Goal: Task Accomplishment & Management: Use online tool/utility

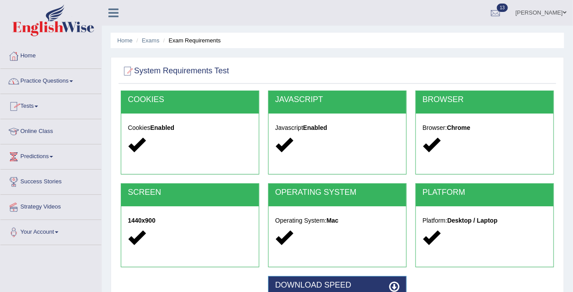
click at [45, 82] on link "Practice Questions" at bounding box center [50, 80] width 101 height 22
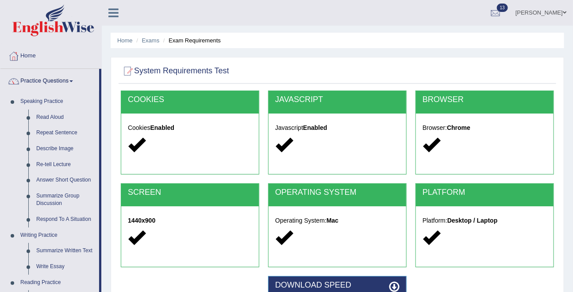
click at [46, 80] on link "Practice Questions" at bounding box center [49, 80] width 99 height 22
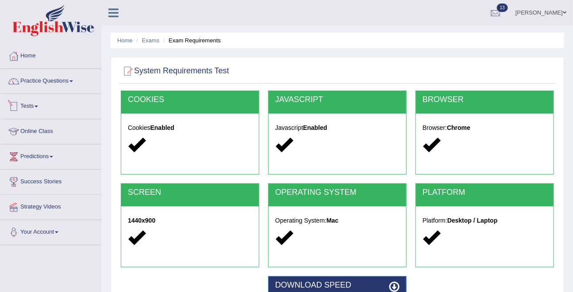
click at [35, 108] on link "Tests" at bounding box center [50, 105] width 101 height 22
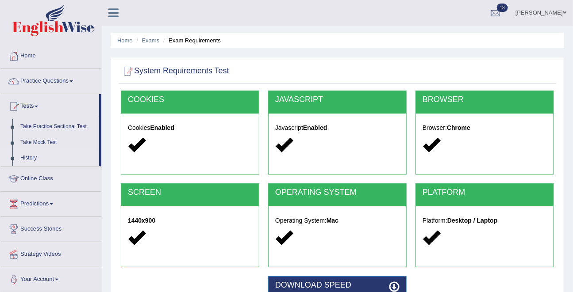
click at [28, 158] on link "History" at bounding box center [57, 158] width 83 height 16
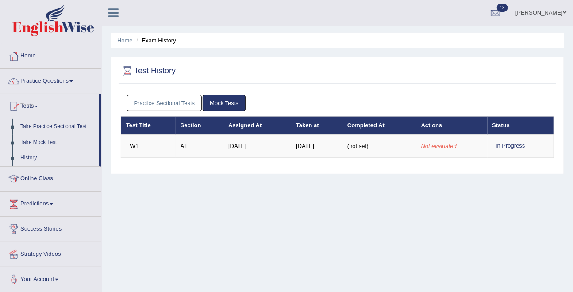
click at [165, 104] on link "Practice Sectional Tests" at bounding box center [164, 103] width 75 height 16
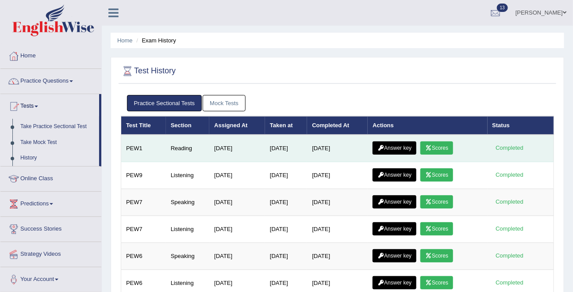
click at [439, 146] on link "Scores" at bounding box center [436, 148] width 33 height 13
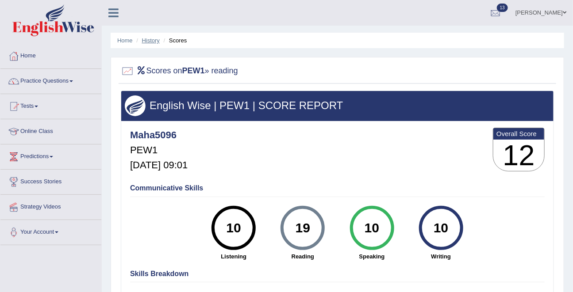
click at [152, 39] on link "History" at bounding box center [151, 40] width 18 height 7
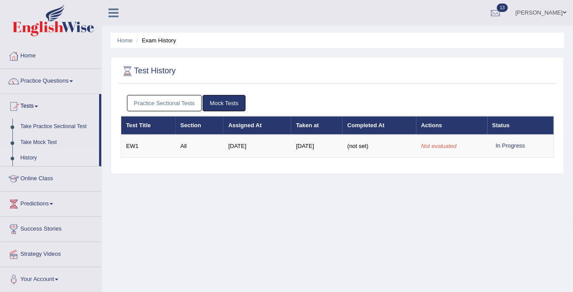
click at [185, 105] on link "Practice Sectional Tests" at bounding box center [164, 103] width 75 height 16
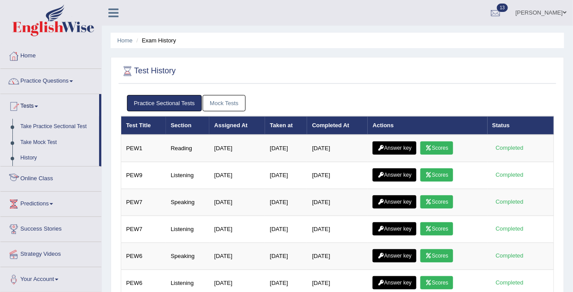
click at [26, 158] on link "History" at bounding box center [57, 158] width 83 height 16
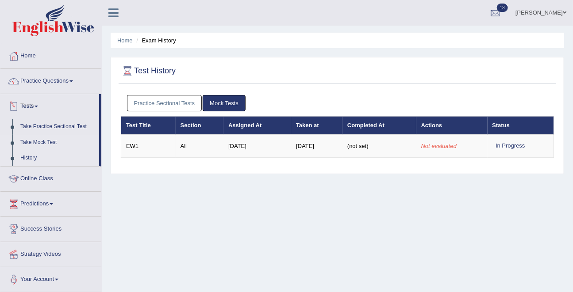
click at [29, 143] on link "Take Mock Test" at bounding box center [57, 143] width 83 height 16
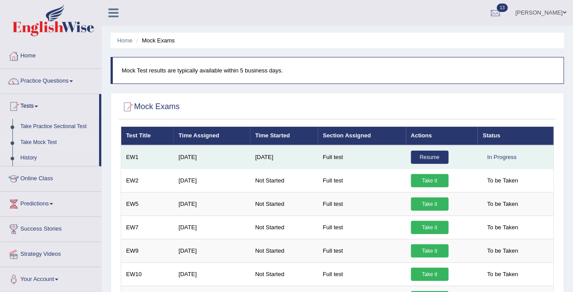
click at [439, 159] on link "Resume" at bounding box center [430, 157] width 38 height 13
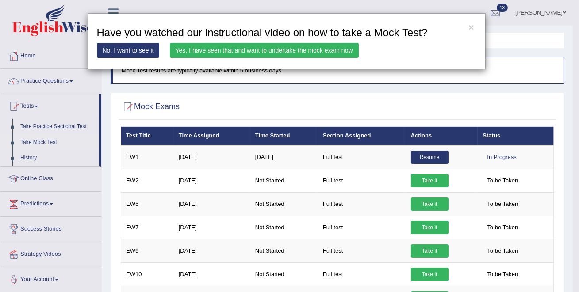
click at [312, 50] on link "Yes, I have seen that and want to undertake the mock exam now" at bounding box center [264, 50] width 189 height 15
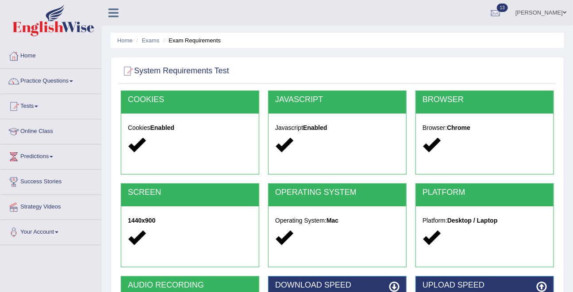
scroll to position [172, 0]
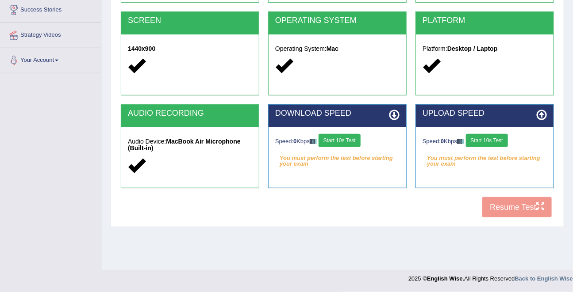
click at [349, 139] on button "Start 10s Test" at bounding box center [340, 140] width 42 height 13
click at [490, 140] on button "Start 10s Test" at bounding box center [487, 140] width 42 height 13
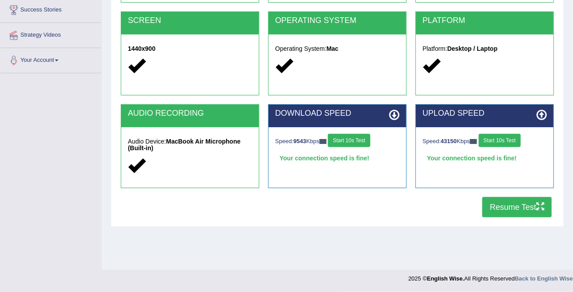
click at [509, 205] on button "Resume Test" at bounding box center [516, 207] width 69 height 20
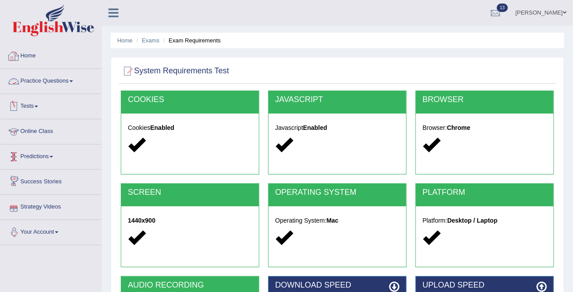
click at [35, 54] on link "Home" at bounding box center [50, 55] width 101 height 22
